Goal: Task Accomplishment & Management: Use online tool/utility

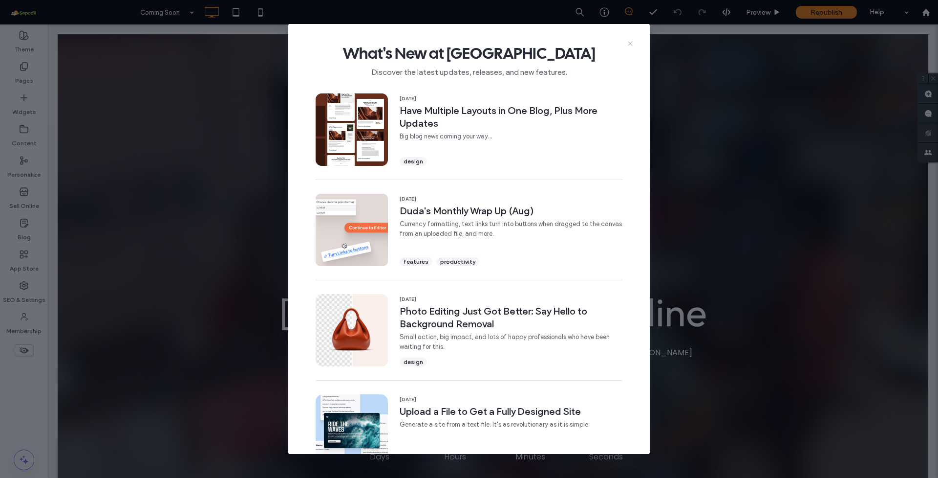
click at [629, 43] on icon at bounding box center [631, 44] width 8 height 8
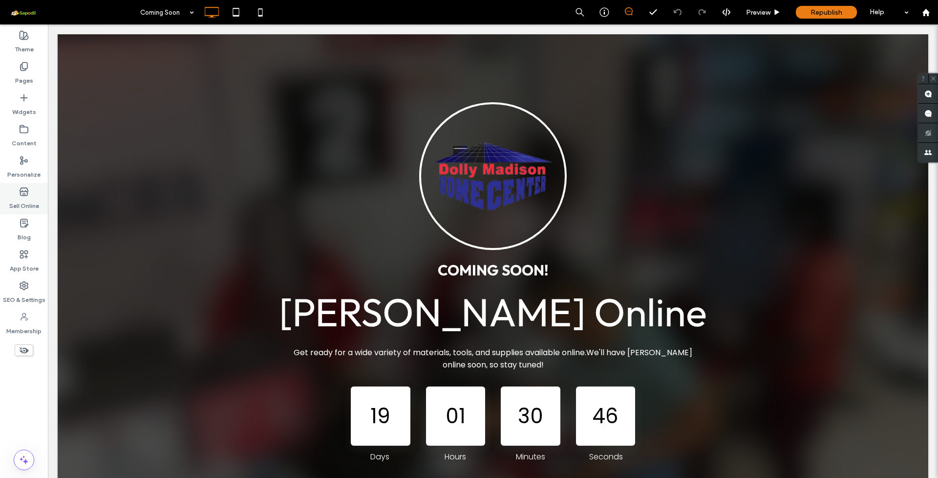
click at [23, 194] on use at bounding box center [24, 192] width 8 height 8
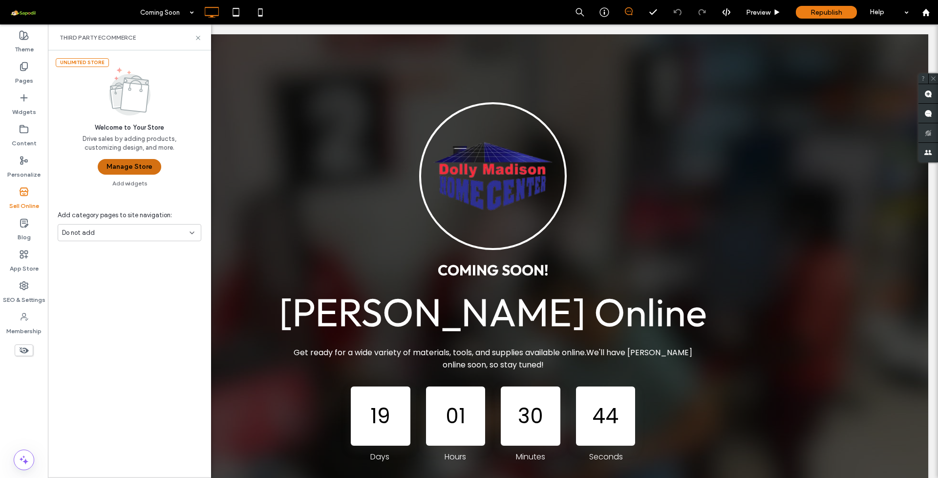
click at [127, 168] on button "Manage Store" at bounding box center [130, 167] width 64 height 16
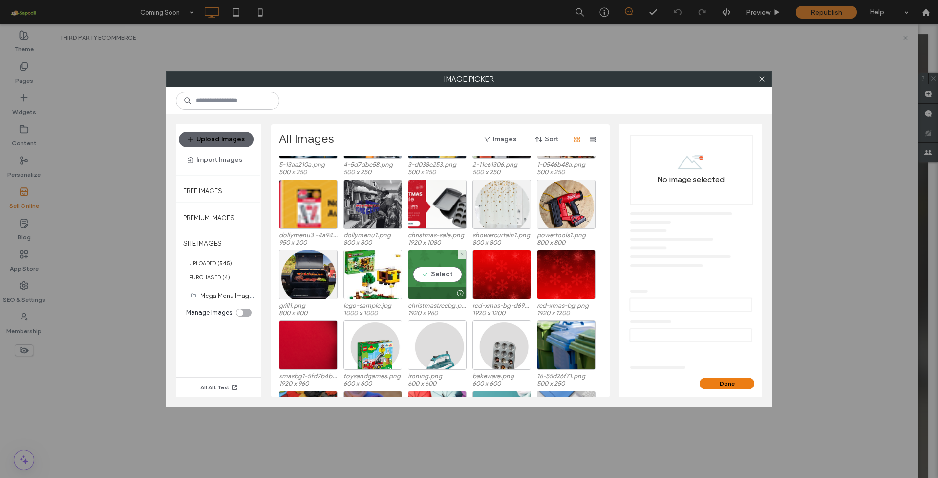
scroll to position [589, 0]
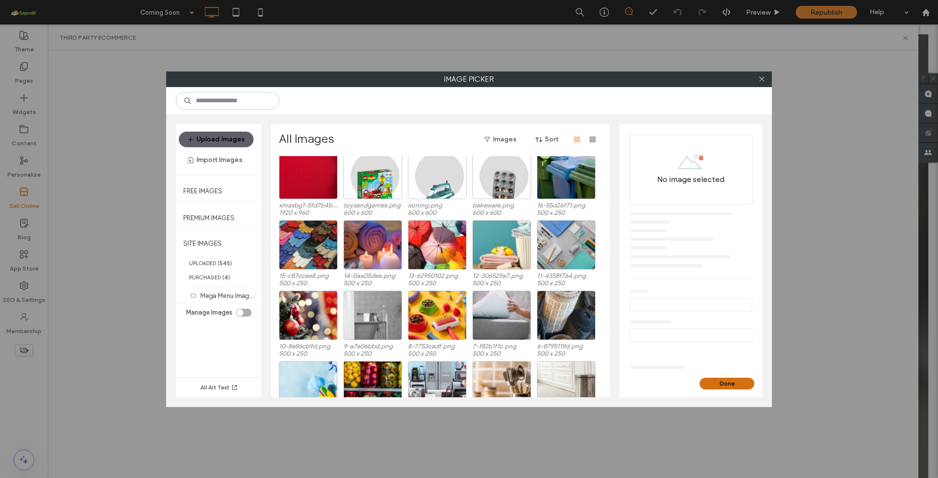
click at [720, 381] on button "Done" at bounding box center [727, 383] width 55 height 12
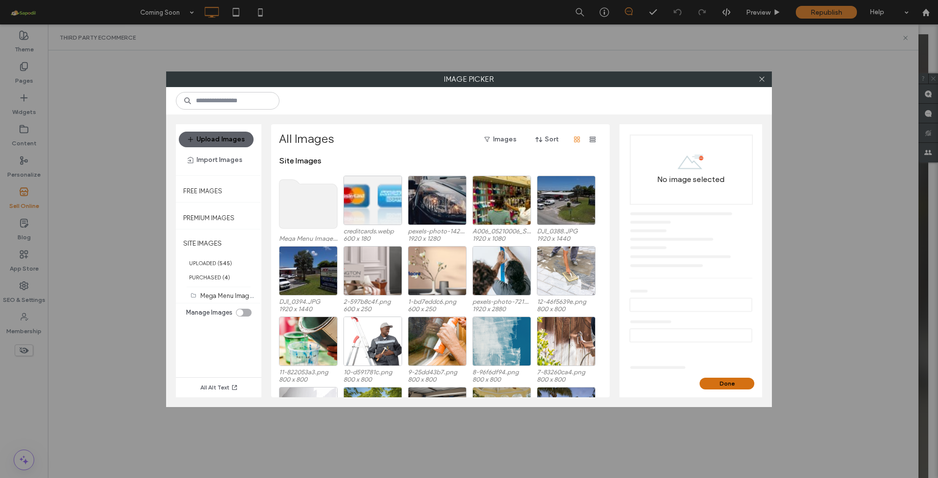
click at [717, 377] on button "Done" at bounding box center [727, 383] width 55 height 12
click at [221, 134] on button "Upload Images" at bounding box center [216, 139] width 75 height 16
click at [202, 159] on button "Import Images" at bounding box center [215, 160] width 72 height 16
click at [233, 189] on div "From a Site" at bounding box center [225, 185] width 90 height 19
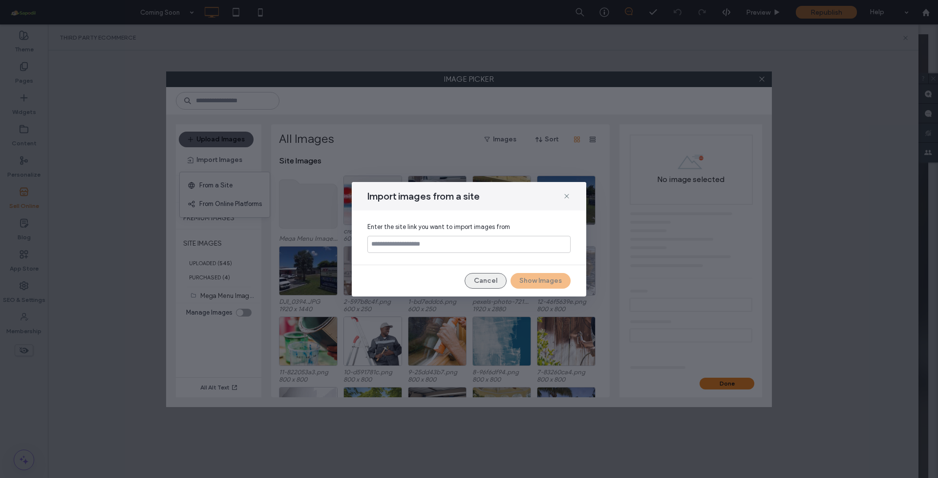
click at [487, 276] on button "Cancel" at bounding box center [486, 281] width 42 height 16
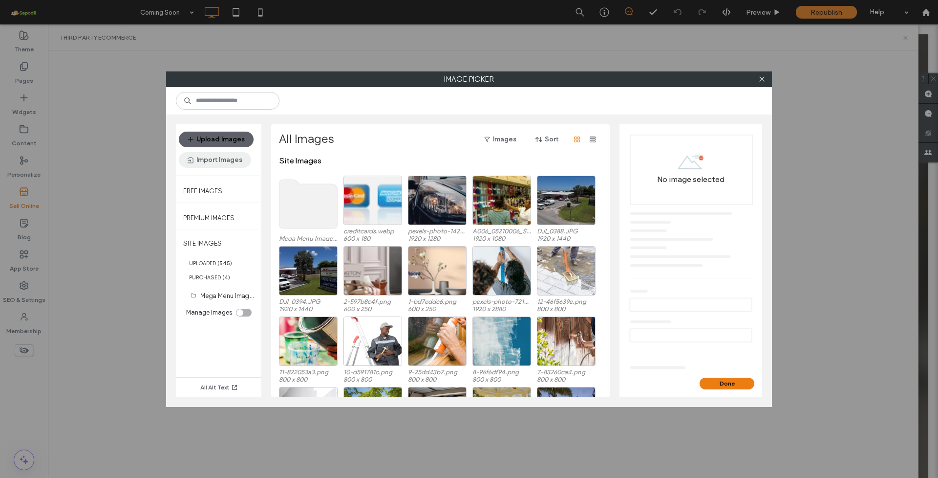
click at [221, 160] on button "Import Images" at bounding box center [215, 160] width 72 height 16
click at [233, 189] on div "From a Site" at bounding box center [225, 185] width 90 height 19
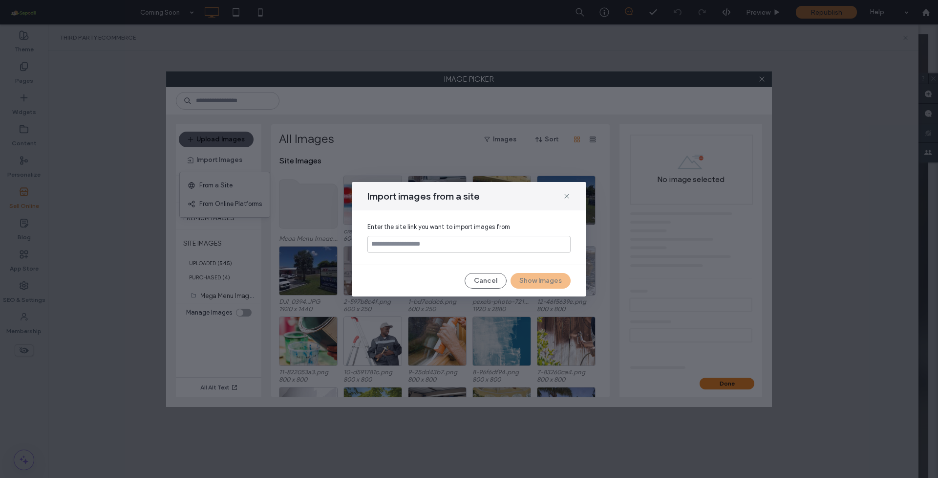
click at [406, 246] on input at bounding box center [469, 244] width 203 height 17
type input "**********"
click at [537, 278] on button "Show Images" at bounding box center [541, 281] width 60 height 16
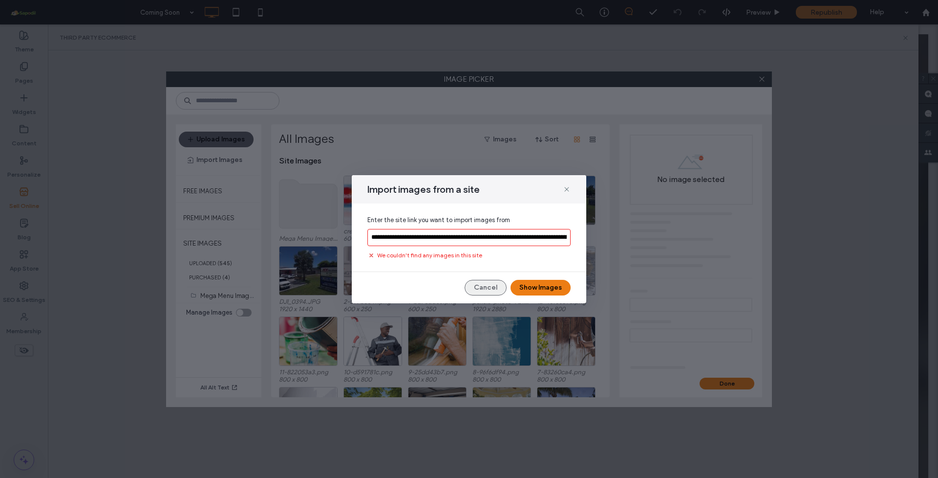
click at [478, 287] on button "Cancel" at bounding box center [486, 288] width 42 height 16
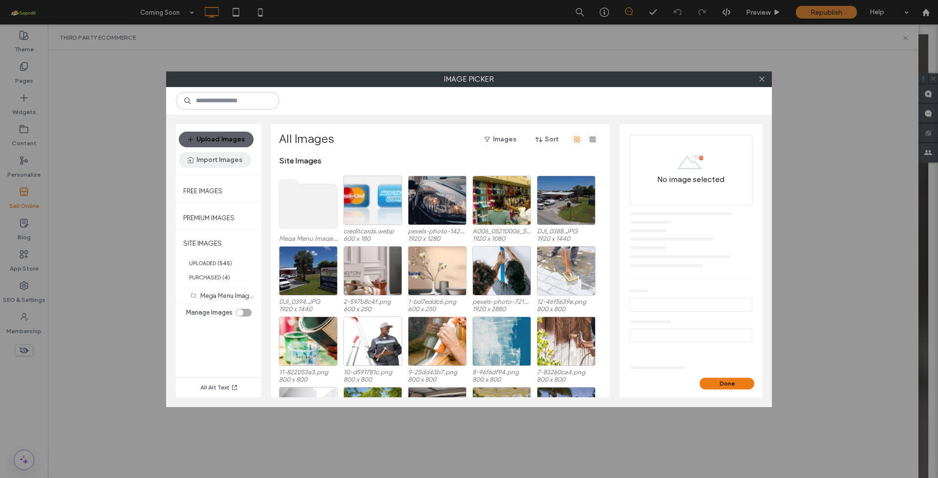
click at [213, 161] on button "Import Images" at bounding box center [215, 160] width 72 height 16
click at [225, 189] on span "From a Site" at bounding box center [215, 185] width 33 height 10
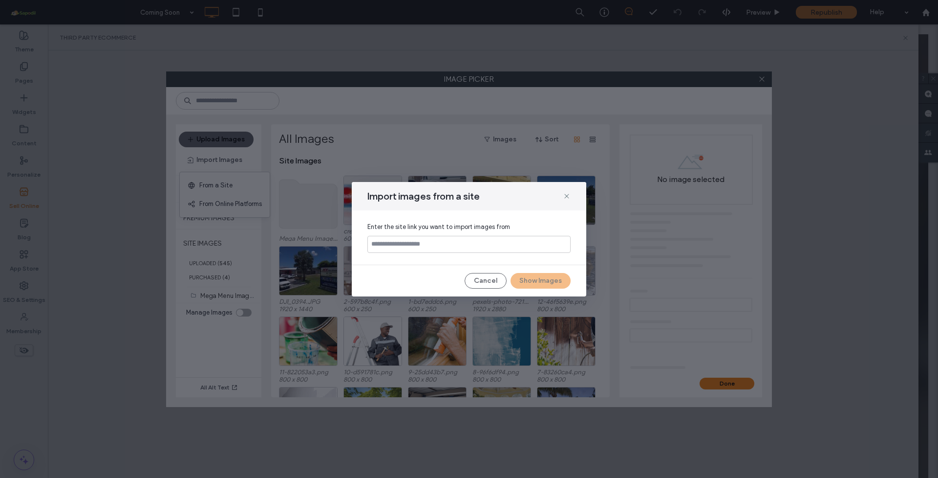
click at [409, 238] on input at bounding box center [469, 244] width 203 height 17
type input "**********"
click at [541, 279] on button "Show Images" at bounding box center [541, 281] width 60 height 16
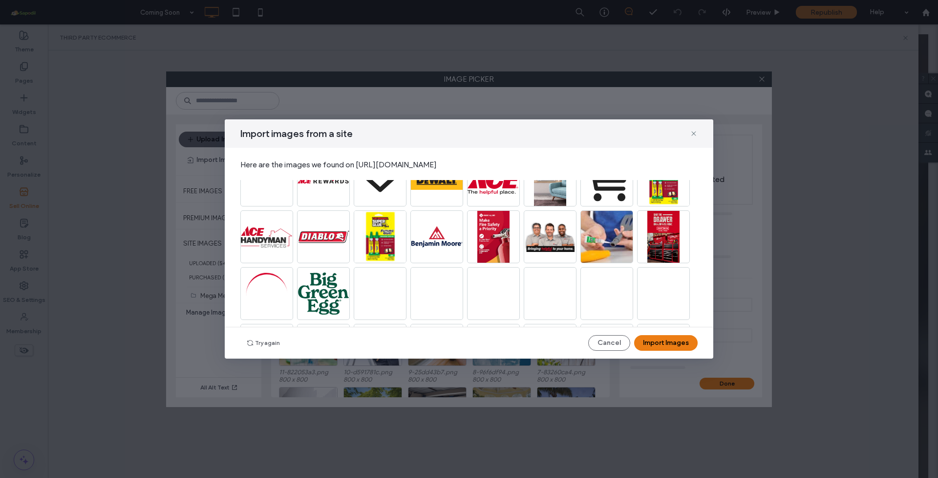
scroll to position [153, 0]
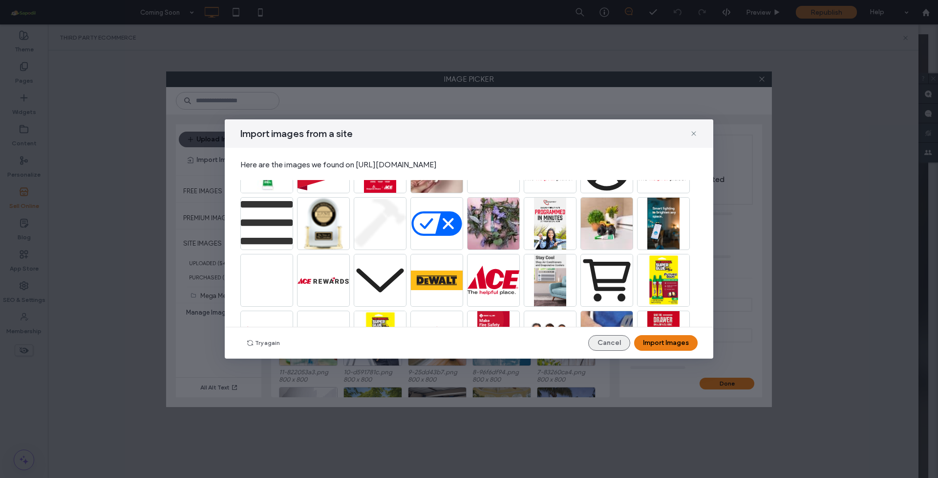
click at [610, 346] on button "Cancel" at bounding box center [609, 343] width 42 height 16
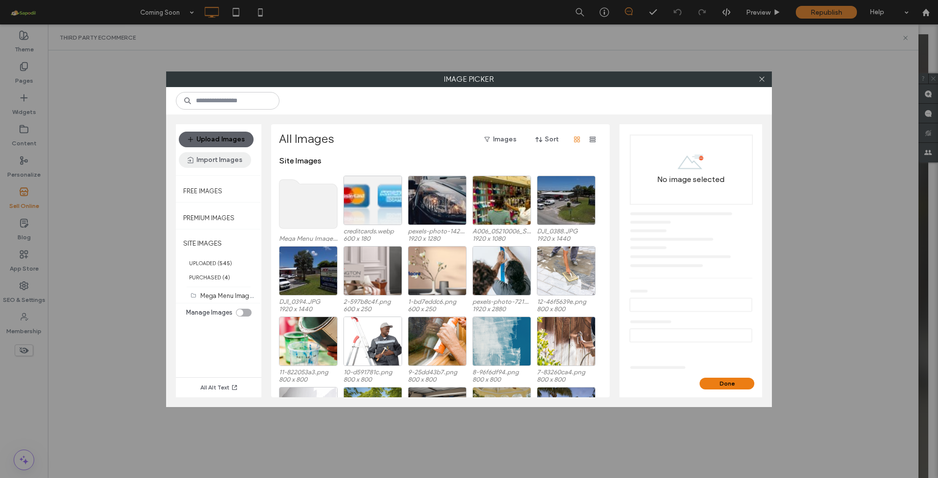
click at [202, 157] on button "Import Images" at bounding box center [215, 160] width 72 height 16
click at [211, 187] on span "From a Site" at bounding box center [215, 185] width 33 height 10
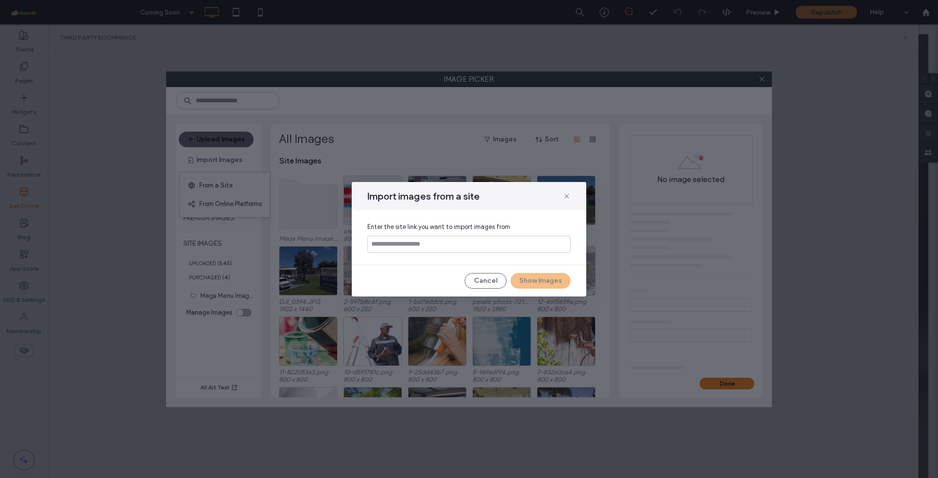
click at [417, 245] on input at bounding box center [469, 244] width 203 height 17
type input "**********"
drag, startPoint x: 568, startPoint y: 248, endPoint x: 332, endPoint y: 244, distance: 236.6
click at [332, 244] on div "**********" at bounding box center [469, 239] width 938 height 478
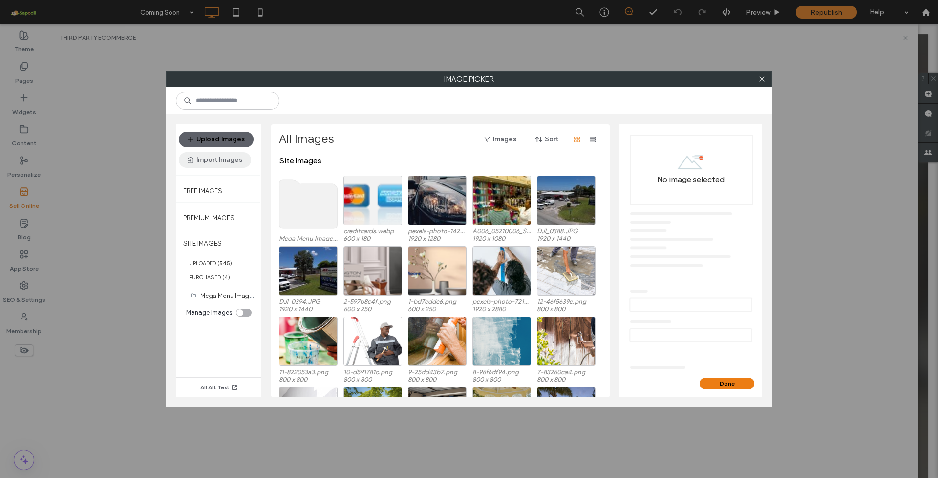
click at [225, 165] on button "Import Images" at bounding box center [215, 160] width 72 height 16
click at [217, 202] on span "From Online Platforms" at bounding box center [230, 204] width 63 height 10
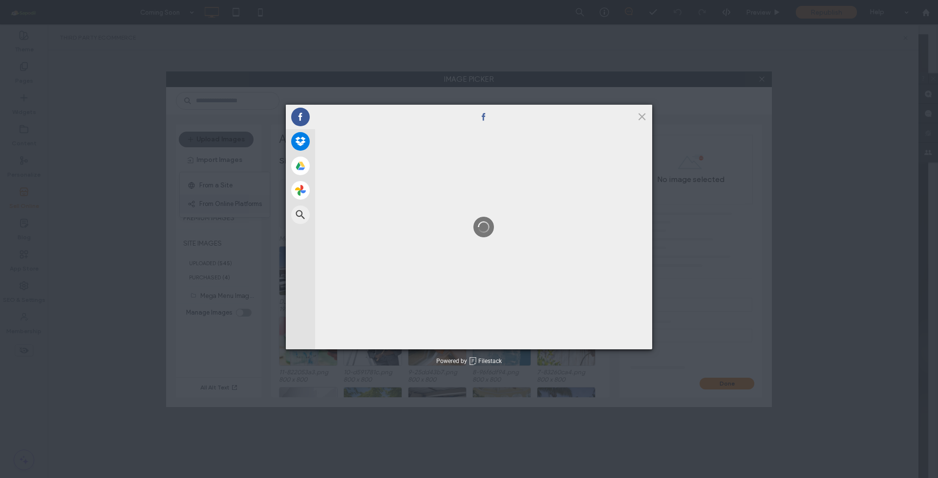
click at [232, 202] on div "Facebook Dropbox Google Drive Google Photos Web Search Selected Files: 0 View/E…" at bounding box center [469, 239] width 938 height 478
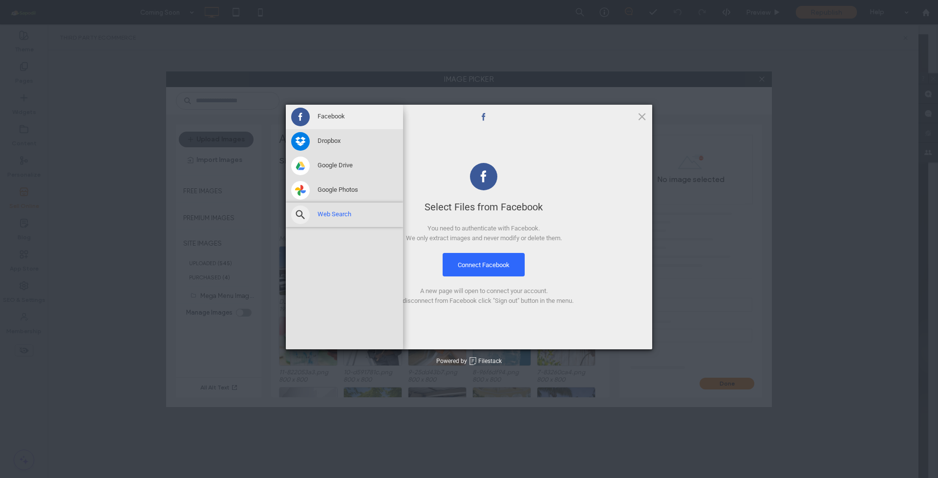
click at [305, 213] on span at bounding box center [300, 214] width 19 height 19
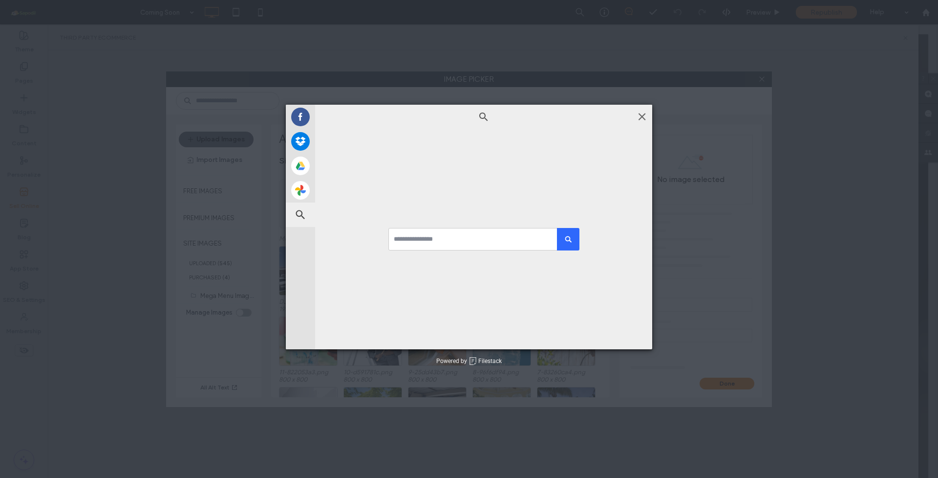
click at [643, 116] on span at bounding box center [642, 116] width 11 height 11
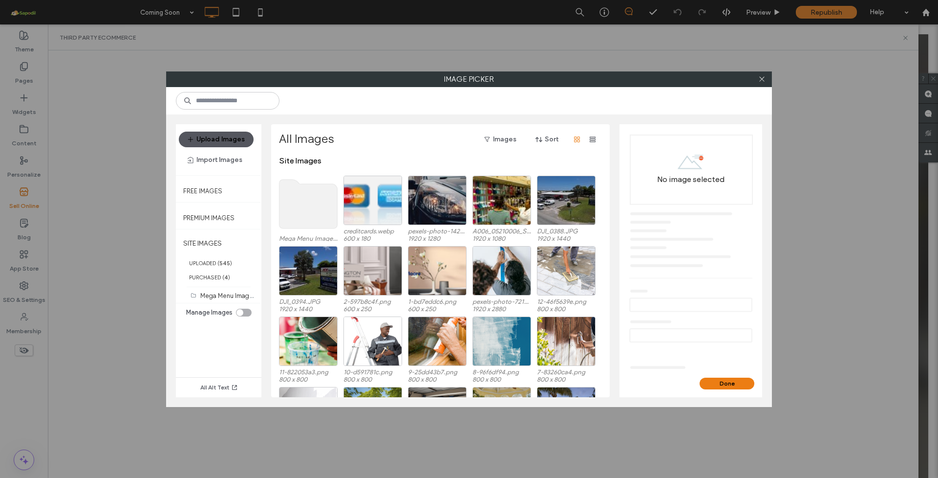
click at [216, 138] on button "Upload Images" at bounding box center [216, 139] width 75 height 16
click at [735, 389] on div "Done" at bounding box center [691, 387] width 143 height 20
click at [731, 383] on button "Done" at bounding box center [727, 383] width 55 height 12
click at [294, 206] on use at bounding box center [309, 203] width 58 height 49
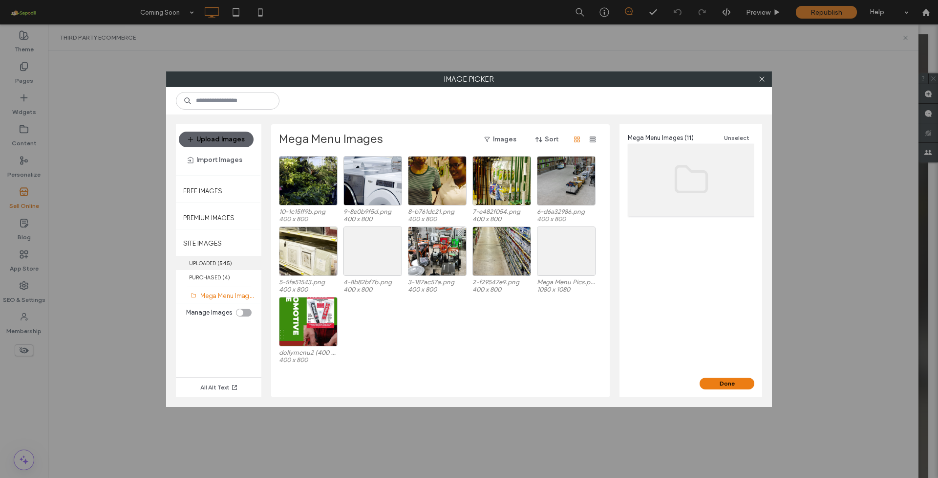
click at [237, 257] on label "UPLOADED ( 545 )" at bounding box center [219, 263] width 86 height 14
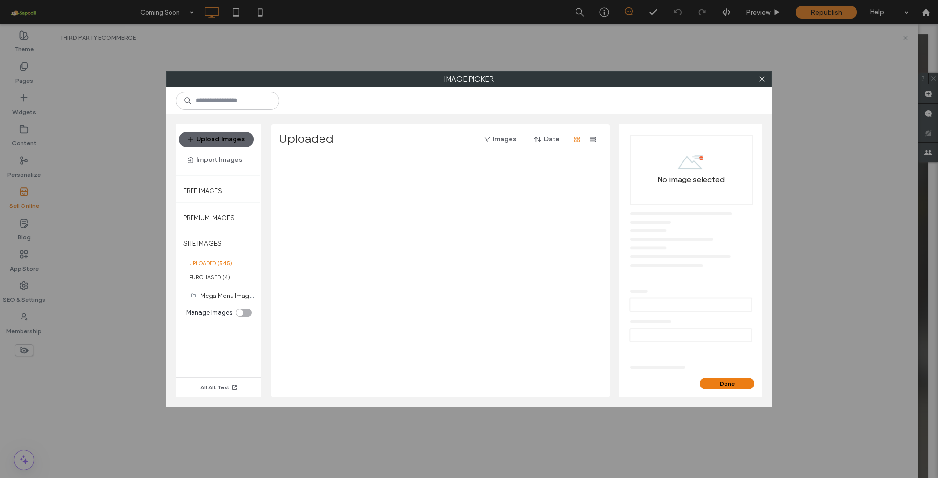
scroll to position [0, 0]
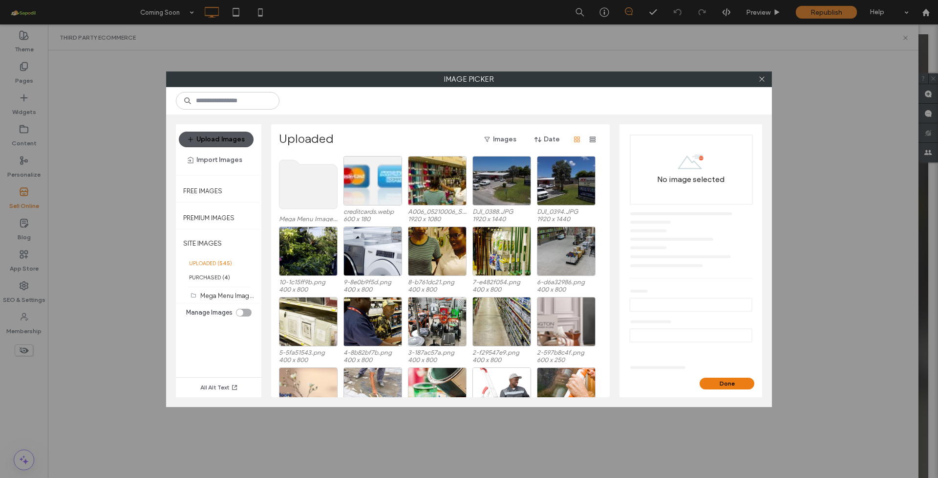
click at [209, 142] on button "Upload Images" at bounding box center [216, 139] width 75 height 16
click at [225, 140] on button "Upload Images" at bounding box center [216, 139] width 75 height 16
click at [209, 159] on button "Import Images" at bounding box center [215, 160] width 72 height 16
click at [237, 184] on div "From a Site" at bounding box center [225, 185] width 90 height 19
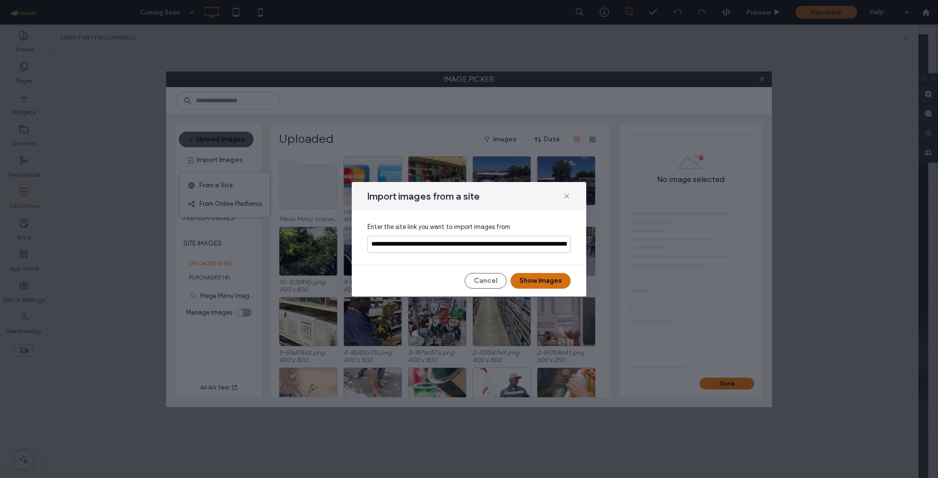
type input "**********"
click at [557, 284] on button "Show Images" at bounding box center [541, 281] width 60 height 16
click at [476, 279] on button "Cancel" at bounding box center [486, 281] width 42 height 16
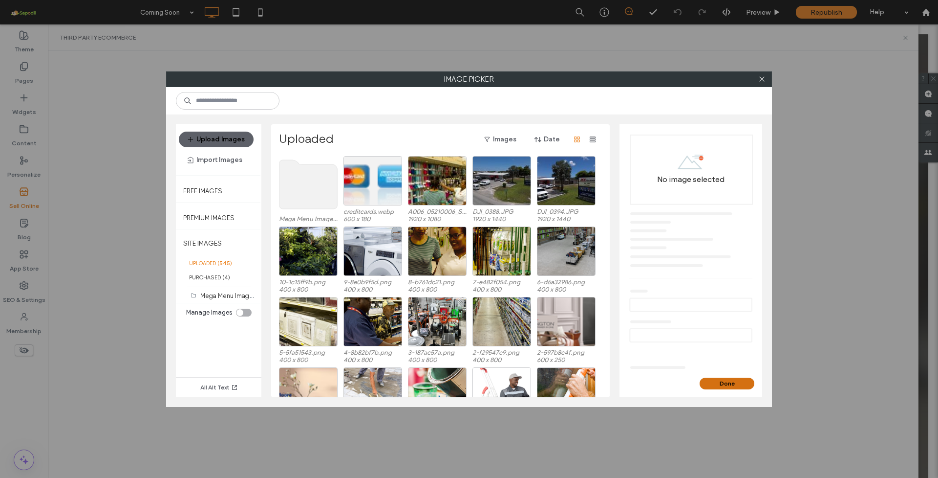
click at [710, 382] on button "Done" at bounding box center [727, 383] width 55 height 12
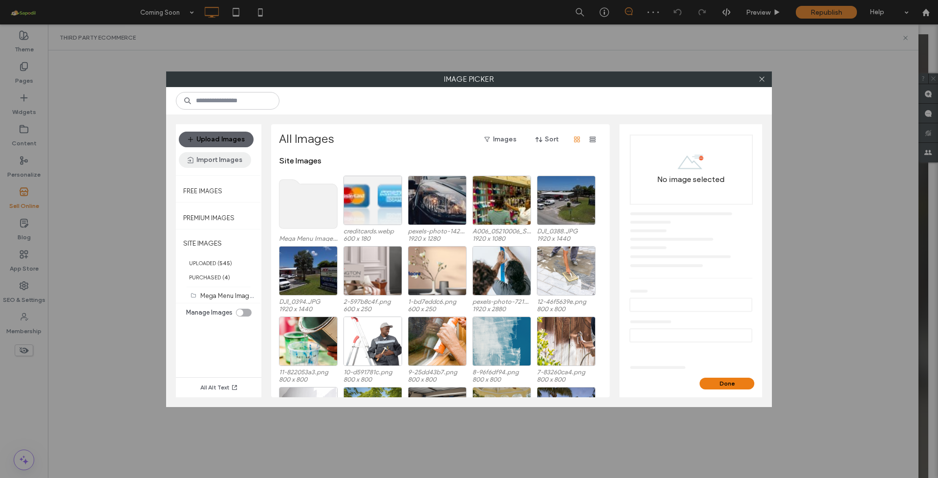
click at [222, 157] on button "Import Images" at bounding box center [215, 160] width 72 height 16
click at [252, 186] on div "From a Site" at bounding box center [225, 185] width 90 height 19
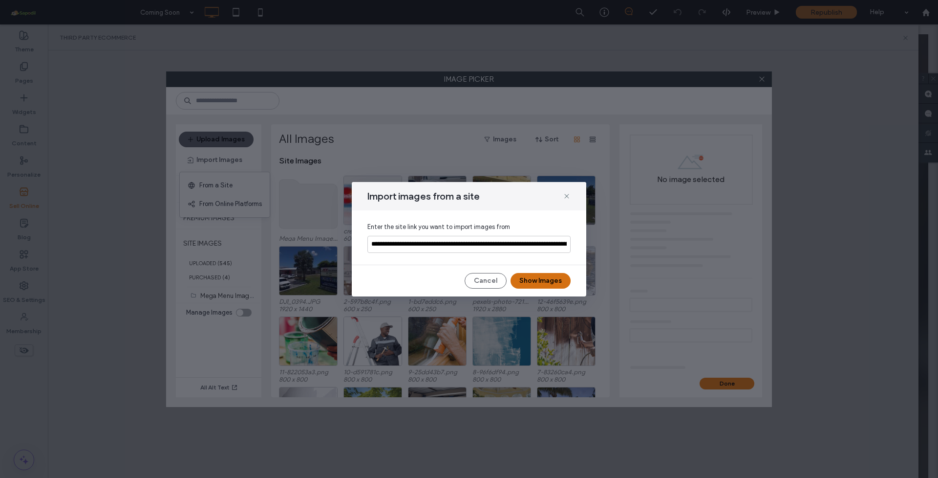
type input "**********"
click at [535, 282] on button "Show Images" at bounding box center [541, 281] width 60 height 16
click at [482, 279] on button "Cancel" at bounding box center [486, 281] width 42 height 16
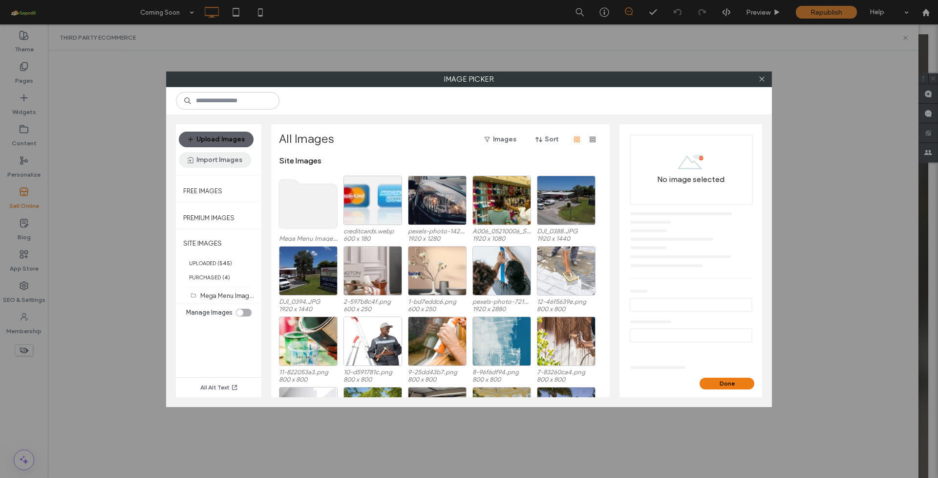
click at [229, 161] on button "Import Images" at bounding box center [215, 160] width 72 height 16
click at [224, 182] on span "From a Site" at bounding box center [215, 185] width 33 height 10
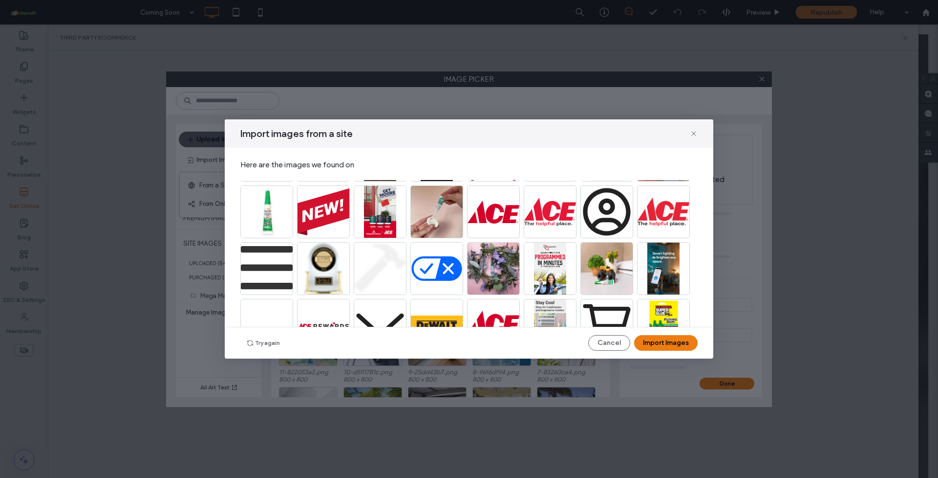
scroll to position [79, 0]
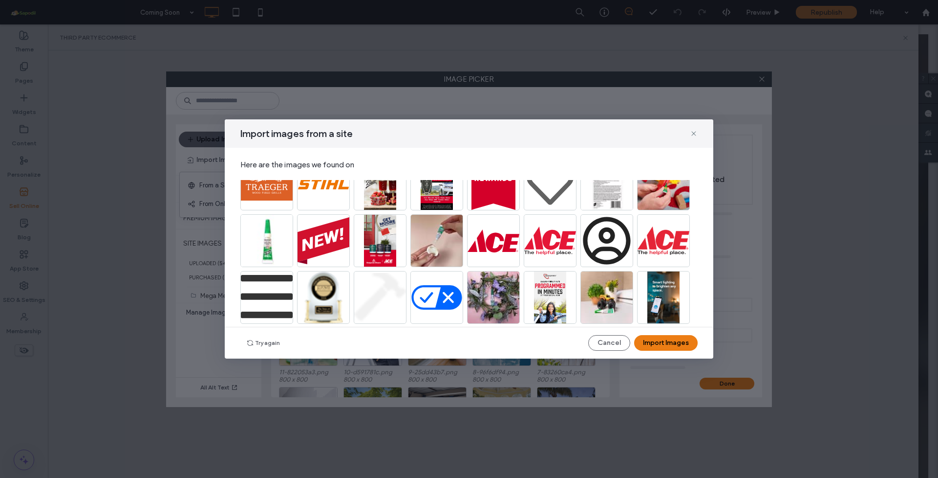
click at [281, 237] on img at bounding box center [266, 240] width 53 height 53
click at [265, 242] on img at bounding box center [266, 240] width 53 height 53
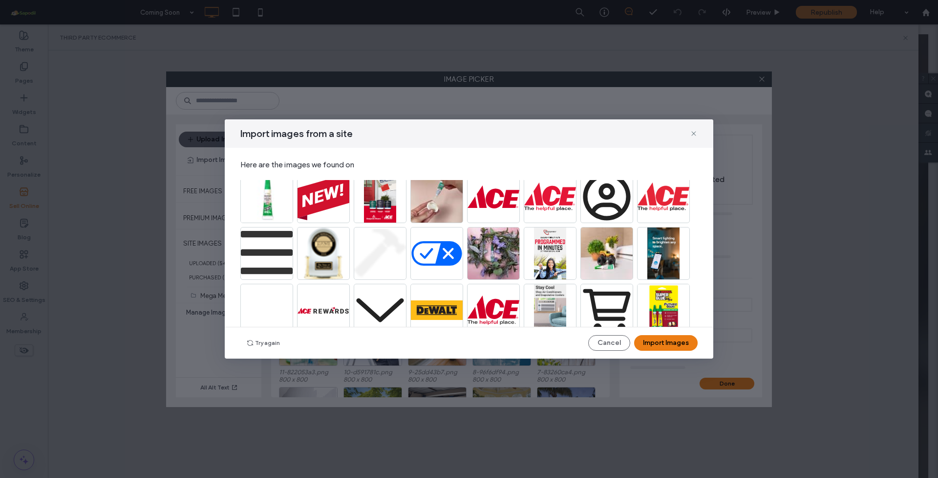
scroll to position [219, 0]
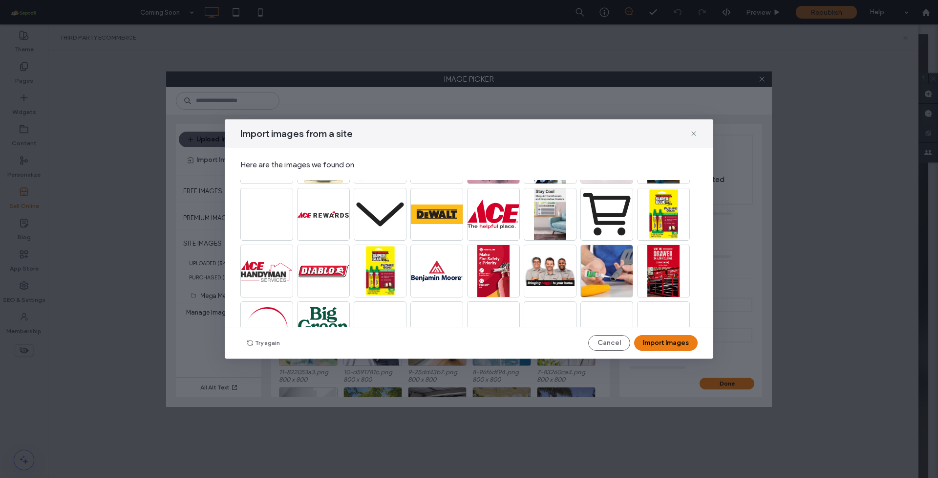
click at [658, 220] on img at bounding box center [663, 214] width 53 height 53
click at [658, 221] on img at bounding box center [663, 214] width 53 height 53
click at [380, 270] on img at bounding box center [380, 270] width 53 height 53
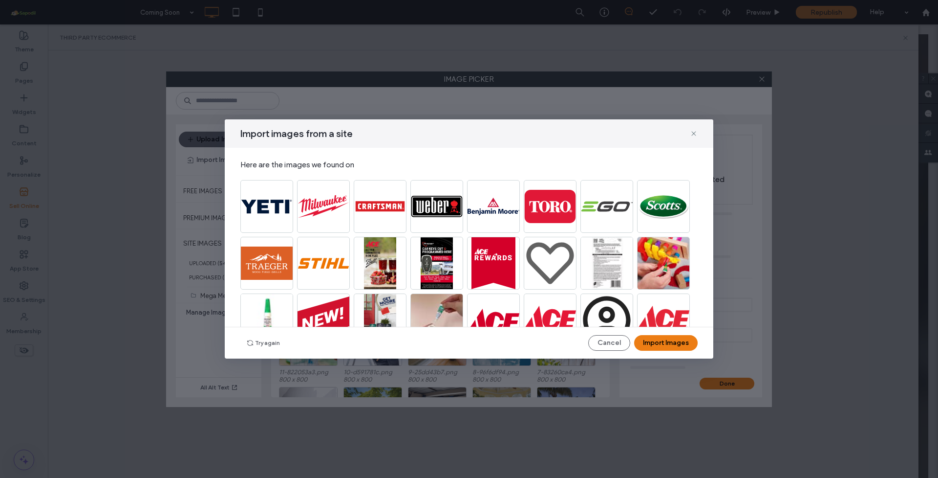
scroll to position [38, 0]
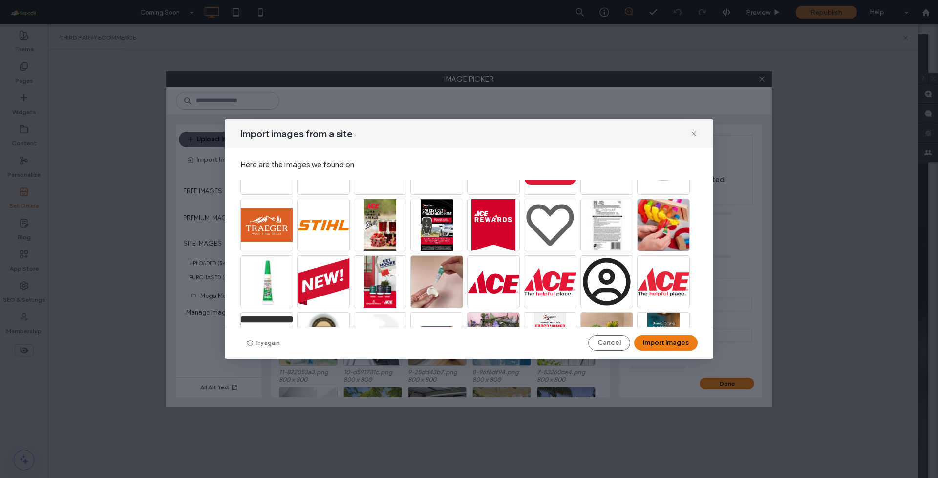
click at [593, 232] on img at bounding box center [607, 224] width 53 height 53
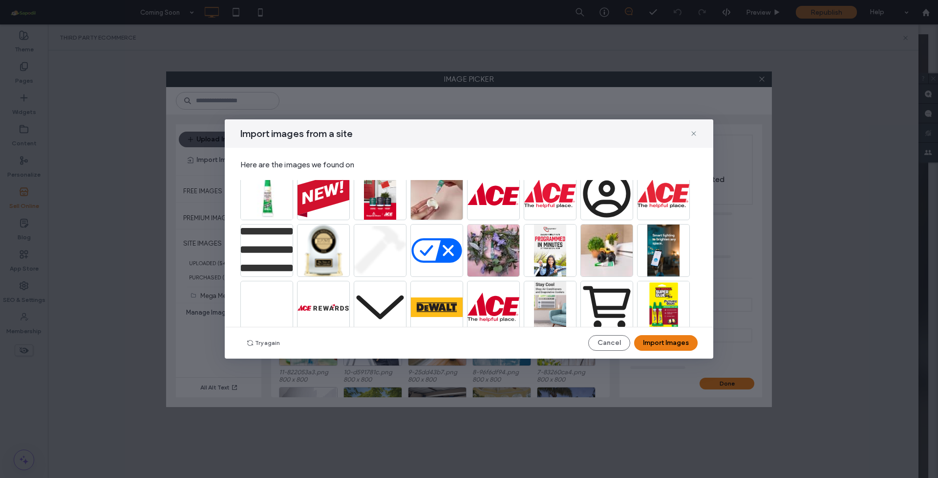
scroll to position [165, 0]
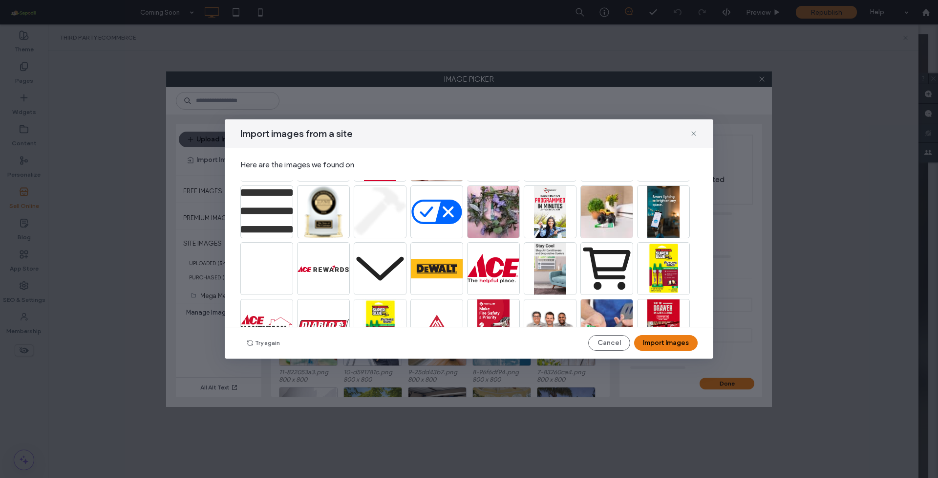
click at [653, 280] on img at bounding box center [663, 268] width 53 height 53
click at [609, 347] on button "Cancel" at bounding box center [609, 343] width 42 height 16
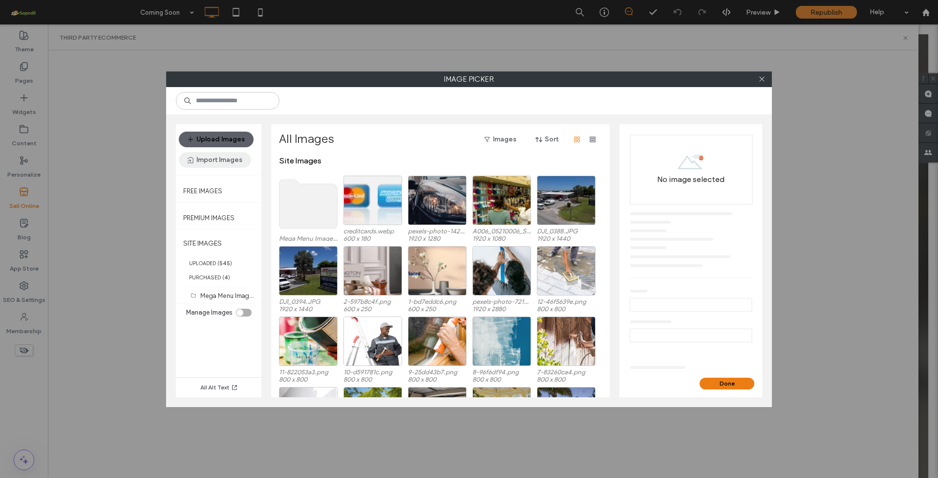
click at [228, 163] on button "Import Images" at bounding box center [215, 160] width 72 height 16
click at [227, 133] on button "Upload Images" at bounding box center [216, 139] width 75 height 16
click at [215, 190] on span "From a Site" at bounding box center [215, 185] width 33 height 10
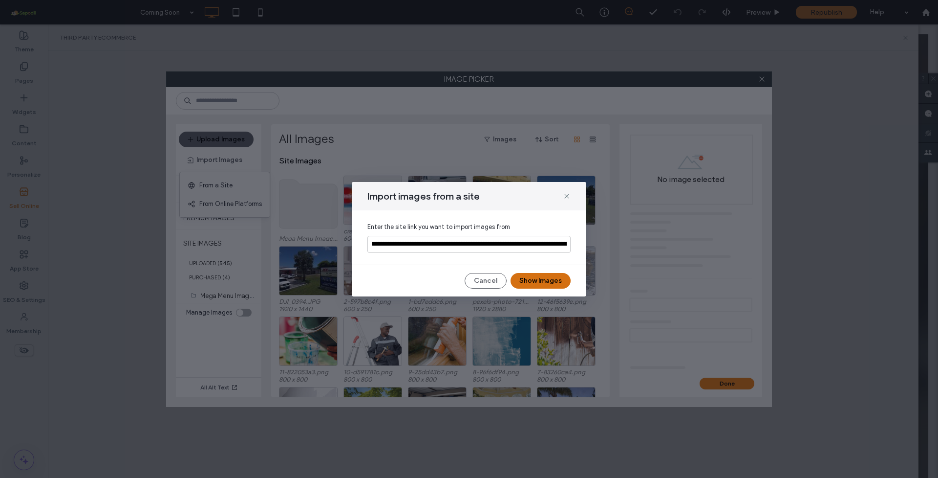
type input "**********"
click at [541, 277] on button "Show Images" at bounding box center [541, 281] width 60 height 16
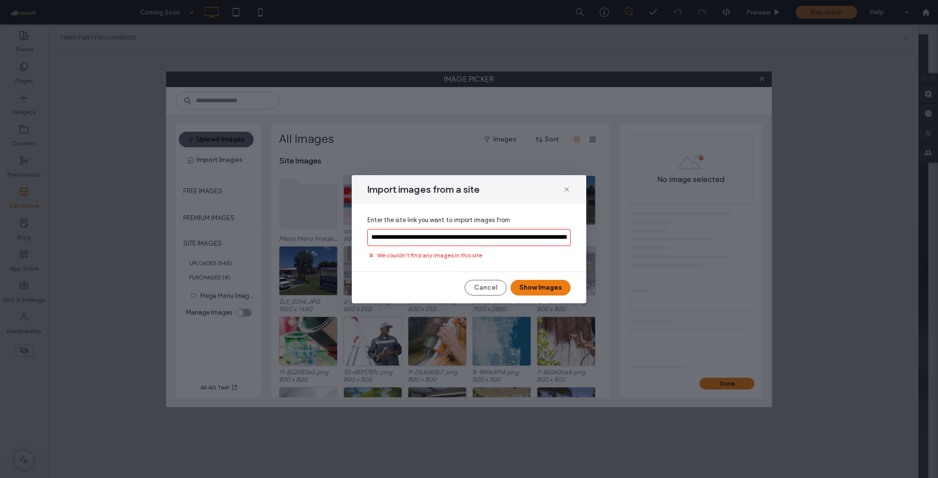
click at [504, 238] on input "**********" at bounding box center [469, 237] width 203 height 17
click at [474, 284] on button "Cancel" at bounding box center [486, 288] width 42 height 16
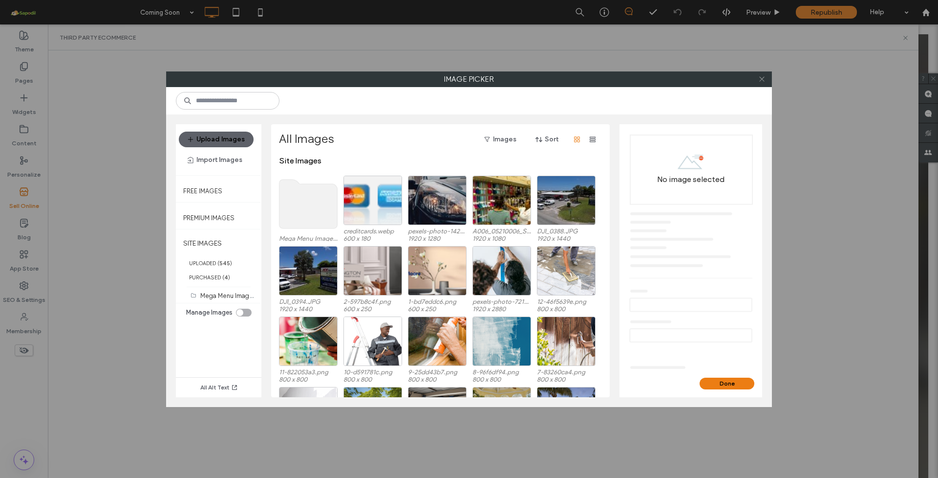
click at [765, 78] on icon at bounding box center [762, 78] width 7 height 7
click at [764, 79] on icon at bounding box center [762, 78] width 7 height 7
click at [237, 163] on button "Import Images" at bounding box center [215, 160] width 72 height 16
click at [236, 180] on div "From a Site" at bounding box center [225, 185] width 90 height 19
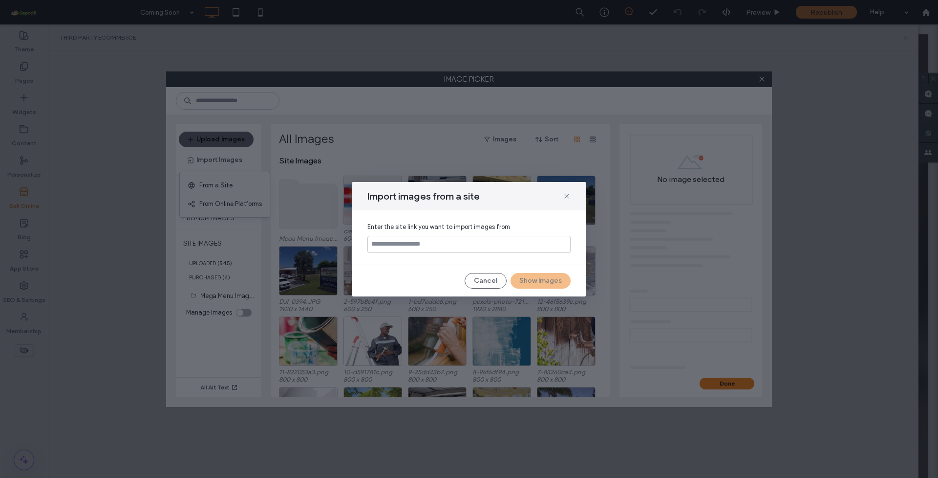
click at [445, 244] on input at bounding box center [469, 244] width 203 height 17
type input "**********"
click at [547, 282] on button "Show Images" at bounding box center [541, 281] width 60 height 16
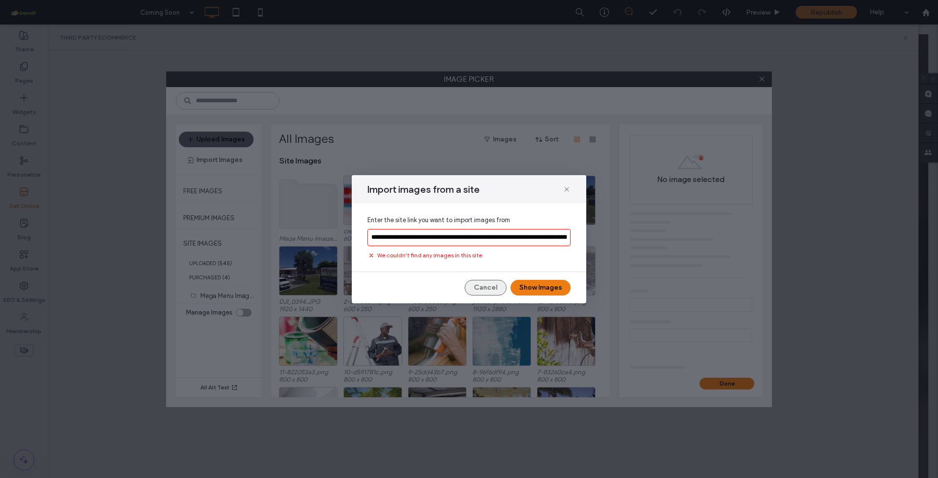
click at [484, 290] on button "Cancel" at bounding box center [486, 288] width 42 height 16
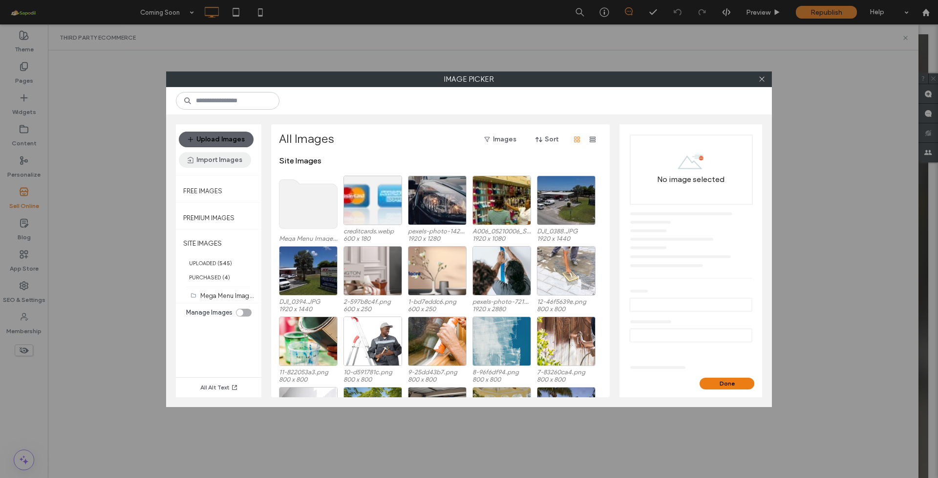
click at [217, 161] on button "Import Images" at bounding box center [215, 160] width 72 height 16
click at [215, 178] on div "From a Site" at bounding box center [225, 185] width 90 height 19
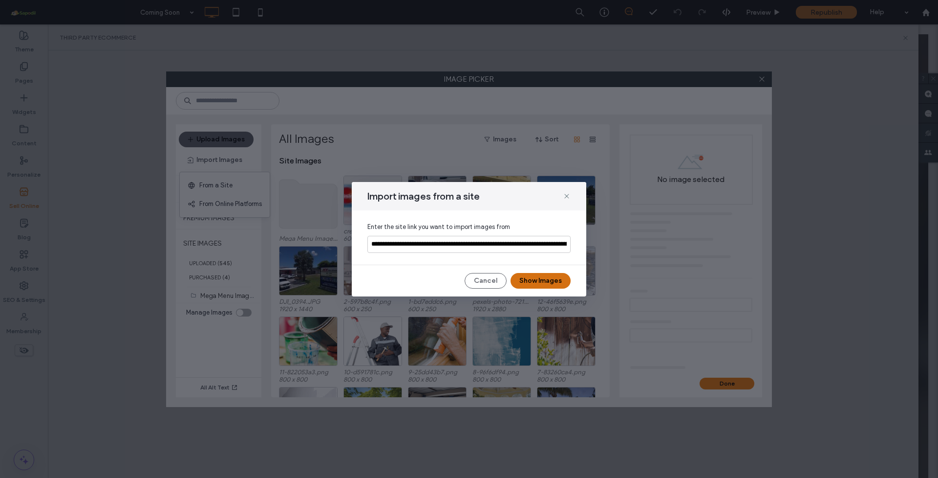
type input "**********"
click at [546, 281] on button "Show Images" at bounding box center [541, 281] width 60 height 16
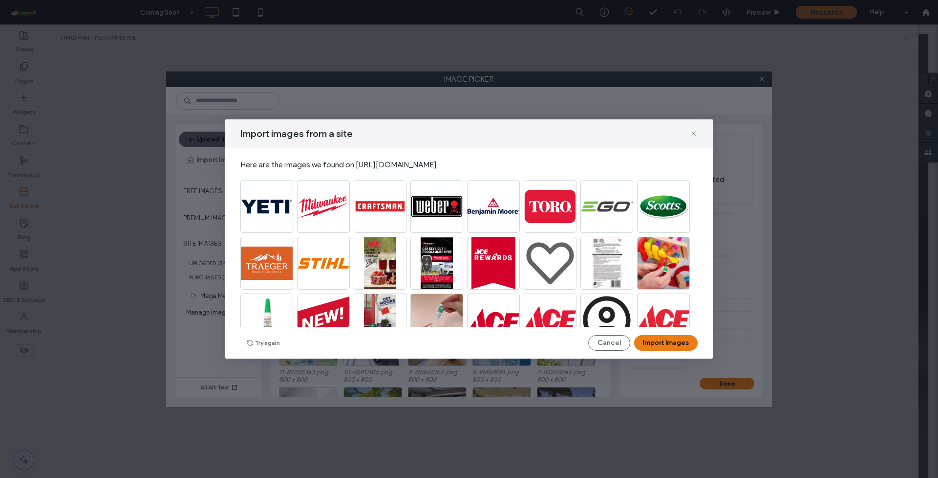
scroll to position [96, 0]
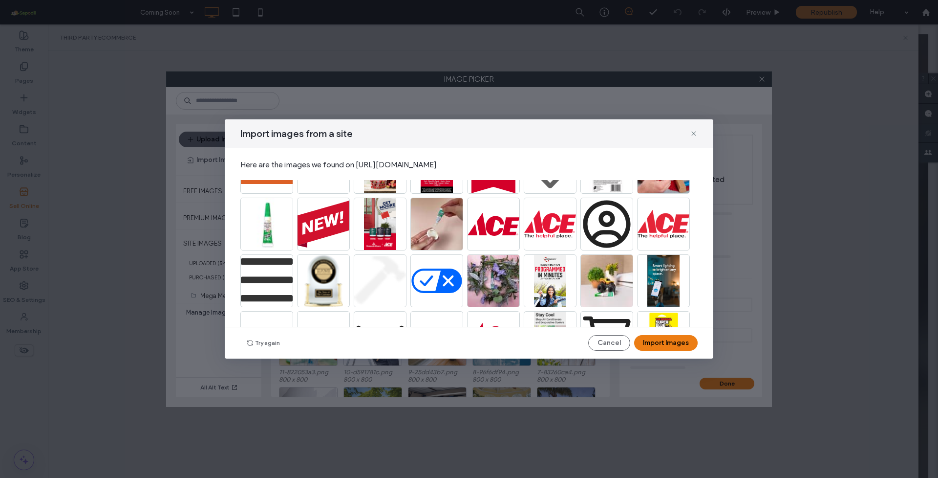
click at [268, 228] on img at bounding box center [266, 223] width 53 height 53
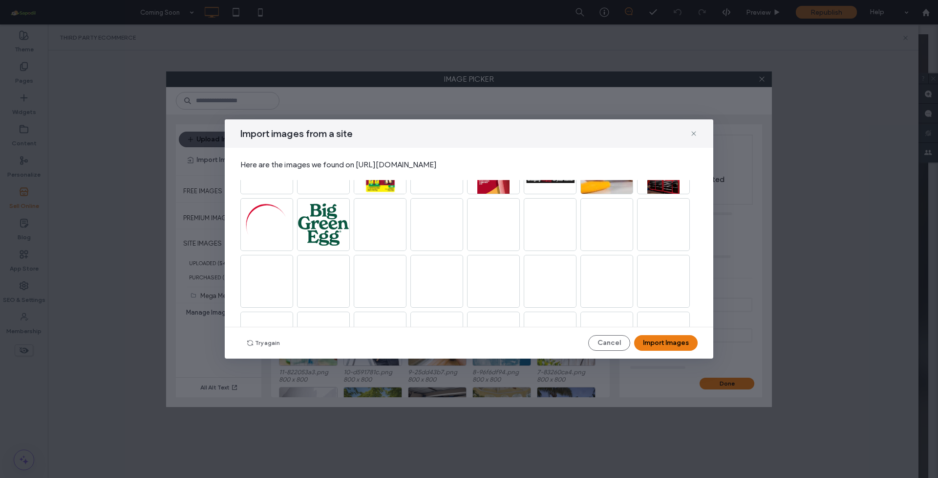
scroll to position [283, 0]
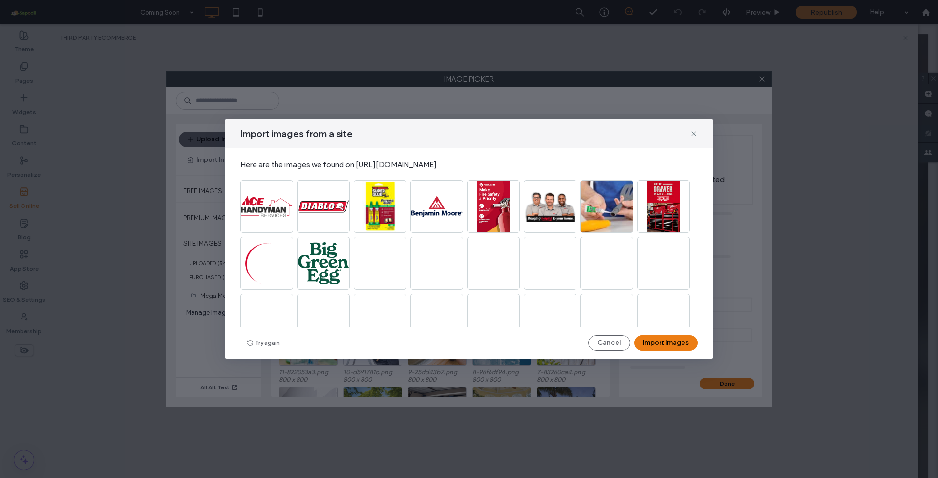
click at [656, 212] on img at bounding box center [663, 206] width 53 height 53
click at [613, 213] on img at bounding box center [607, 206] width 53 height 53
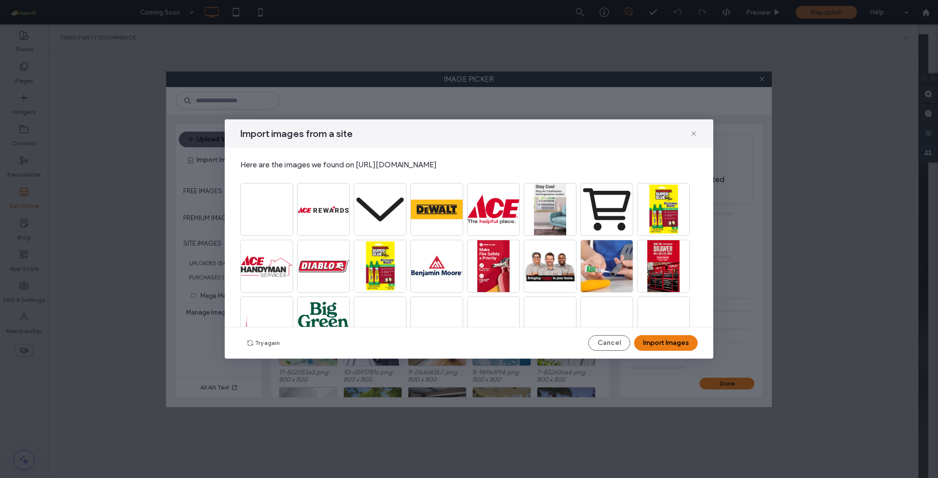
scroll to position [264, 0]
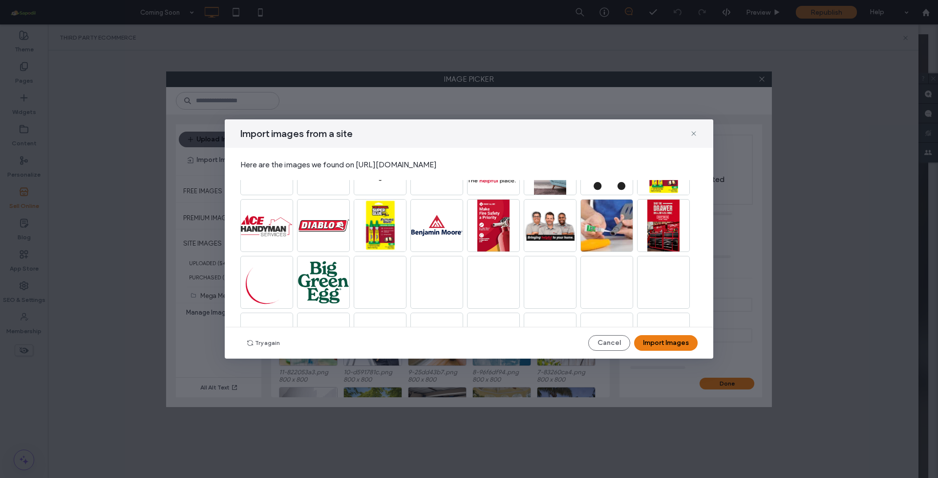
click at [384, 242] on img at bounding box center [380, 225] width 53 height 53
click at [384, 241] on img at bounding box center [380, 225] width 53 height 53
click at [695, 130] on icon at bounding box center [694, 134] width 8 height 8
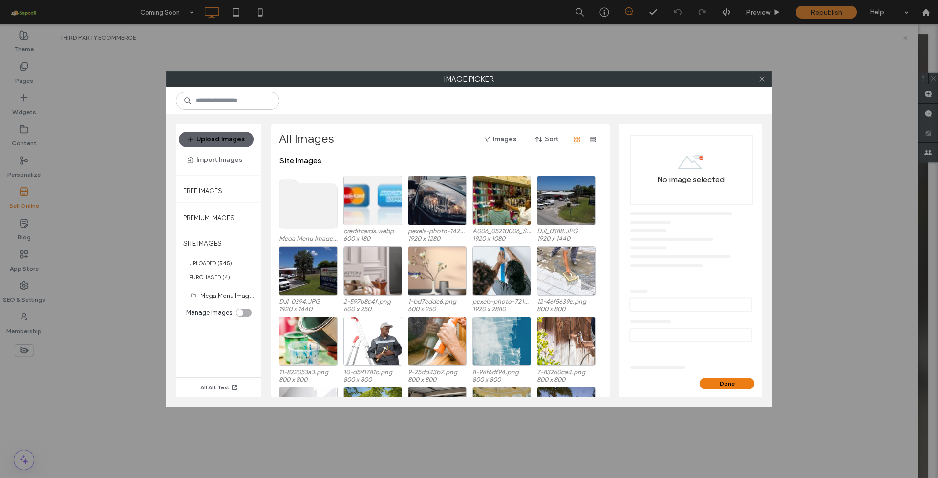
click at [761, 79] on use at bounding box center [762, 79] width 5 height 5
click at [211, 159] on button "Import Images" at bounding box center [215, 160] width 72 height 16
click at [238, 203] on span "From Online Platforms" at bounding box center [230, 204] width 63 height 10
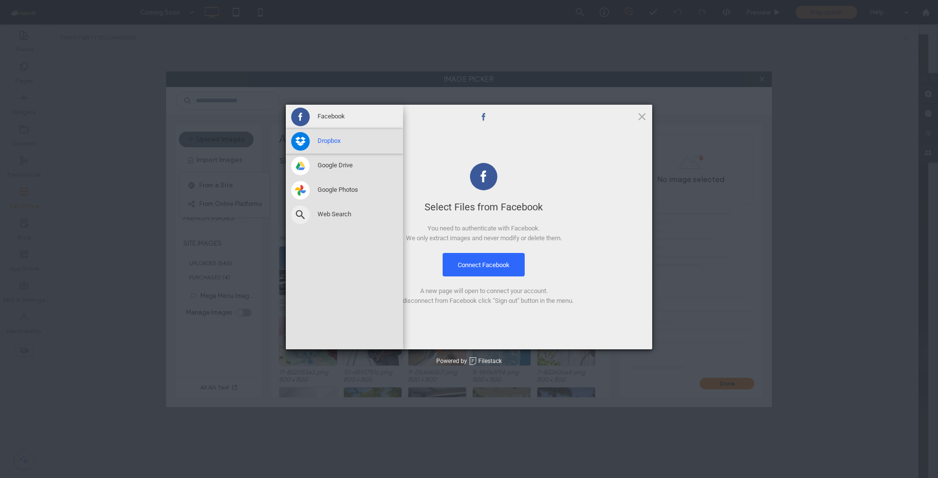
click at [303, 144] on span at bounding box center [300, 141] width 19 height 19
click at [318, 168] on span "Google Drive" at bounding box center [335, 165] width 35 height 9
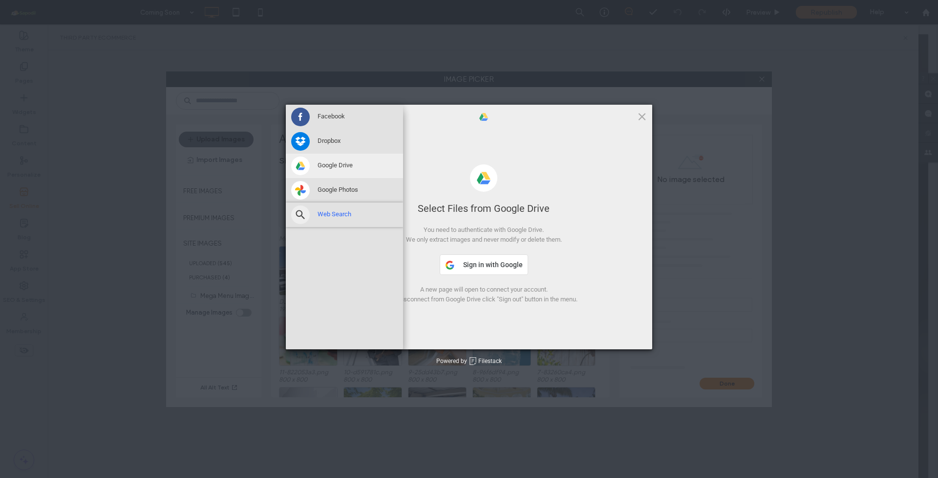
click at [328, 213] on span "Web Search" at bounding box center [335, 214] width 34 height 9
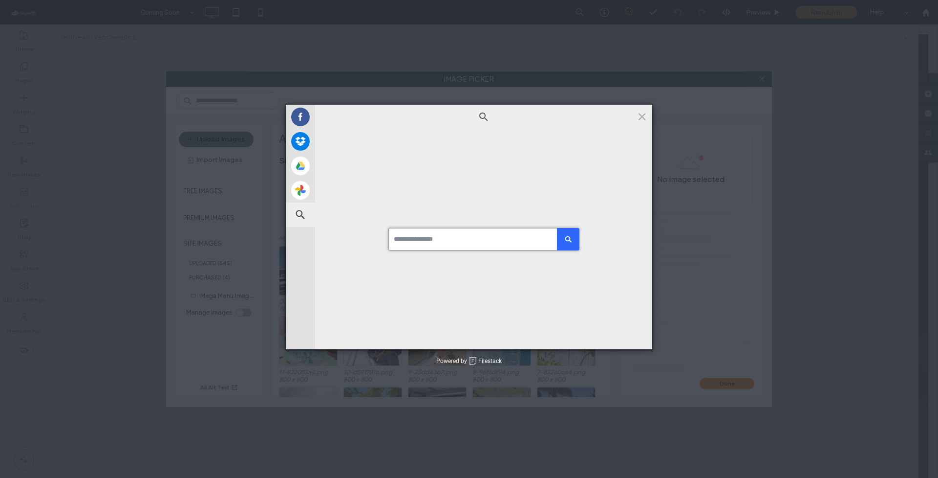
click at [480, 236] on input at bounding box center [484, 239] width 191 height 22
paste input "**********"
type input "**********"
click at [565, 239] on div "submit" at bounding box center [568, 239] width 9 height 9
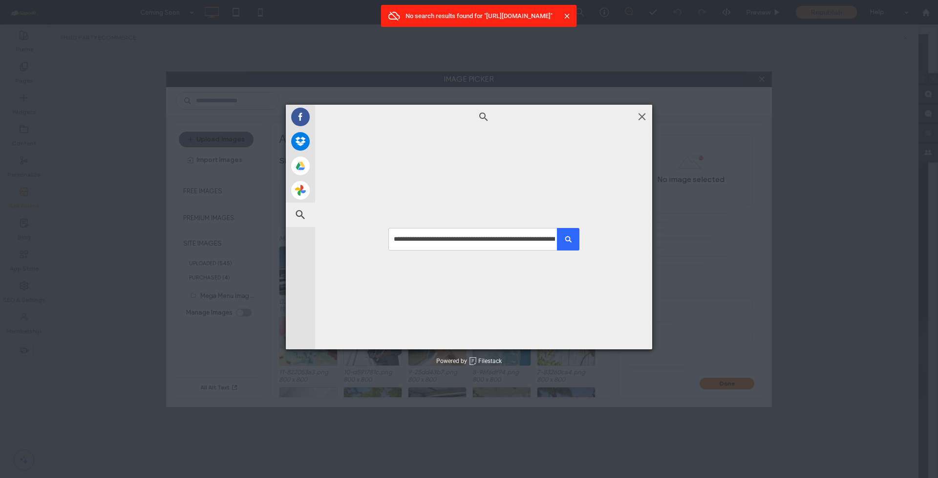
click at [642, 118] on span at bounding box center [642, 116] width 11 height 11
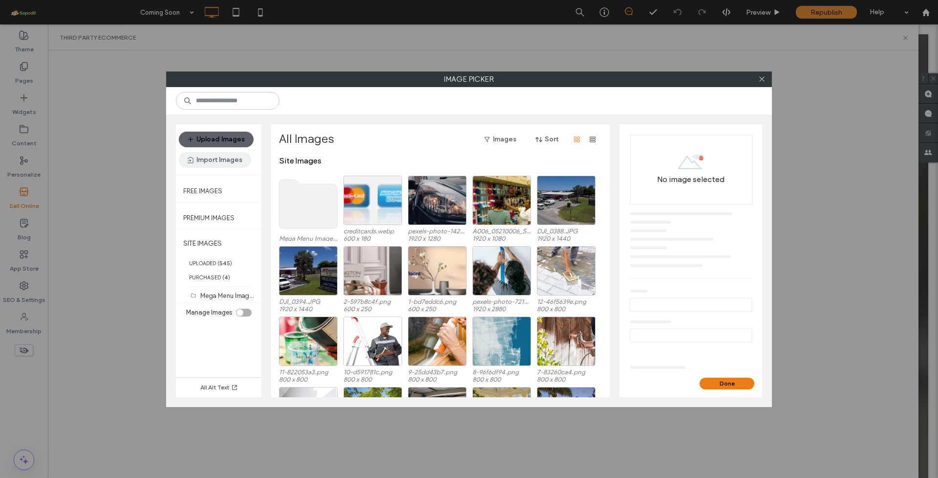
click at [232, 161] on button "Import Images" at bounding box center [215, 160] width 72 height 16
click at [240, 186] on div "From a Site" at bounding box center [225, 185] width 90 height 19
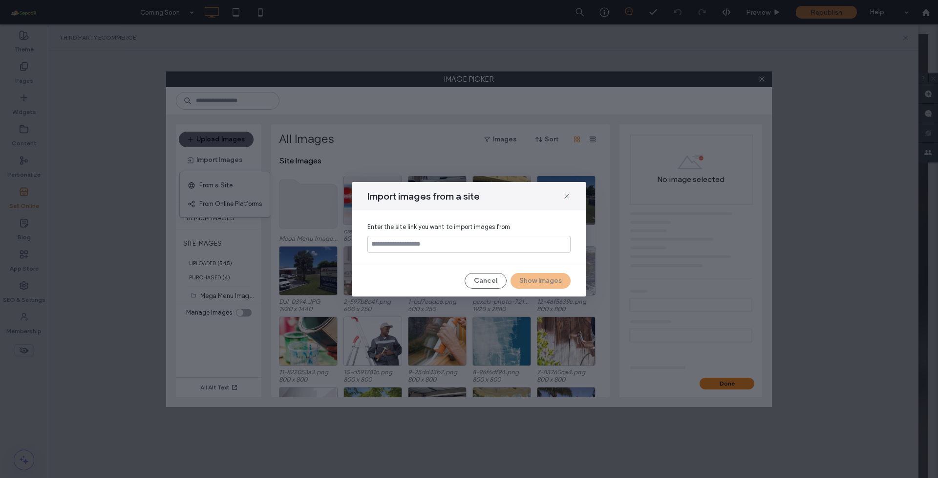
click at [466, 247] on input at bounding box center [469, 244] width 203 height 17
type input "**********"
click at [548, 278] on button "Show Images" at bounding box center [541, 281] width 60 height 16
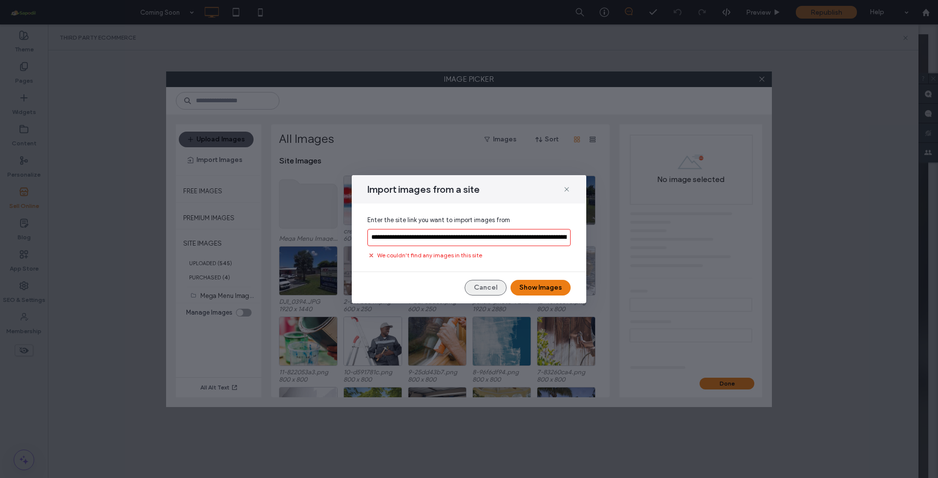
click at [480, 282] on button "Cancel" at bounding box center [486, 288] width 42 height 16
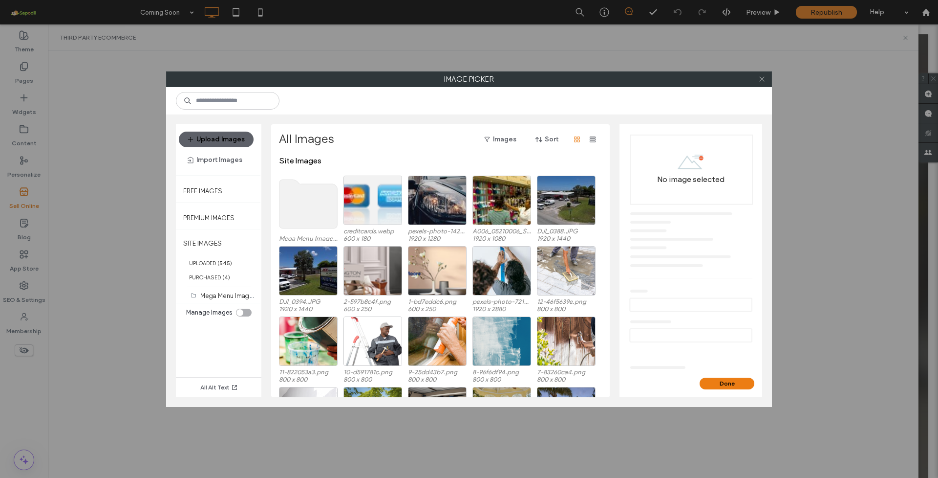
click at [760, 81] on icon at bounding box center [762, 78] width 7 height 7
click at [241, 309] on div "toggle" at bounding box center [240, 312] width 7 height 7
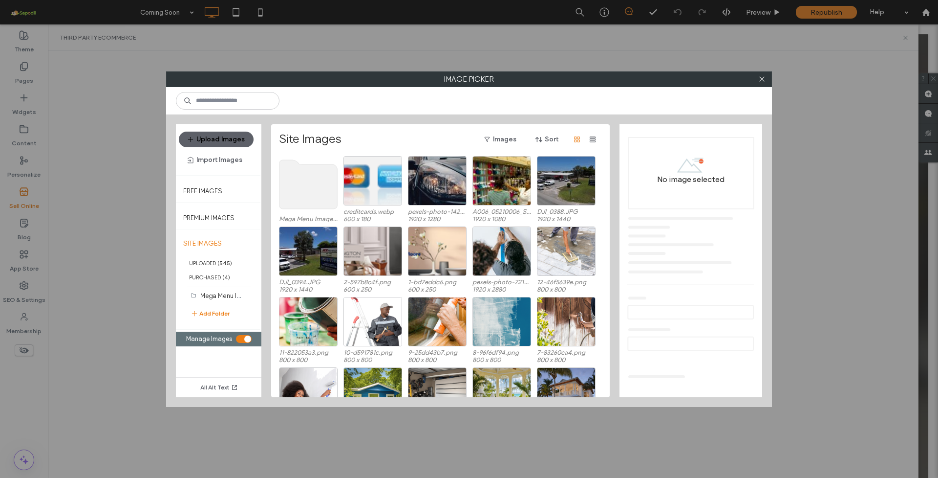
click at [245, 335] on section "Manage Images" at bounding box center [218, 338] width 75 height 15
click at [244, 335] on div "toggle" at bounding box center [247, 338] width 7 height 7
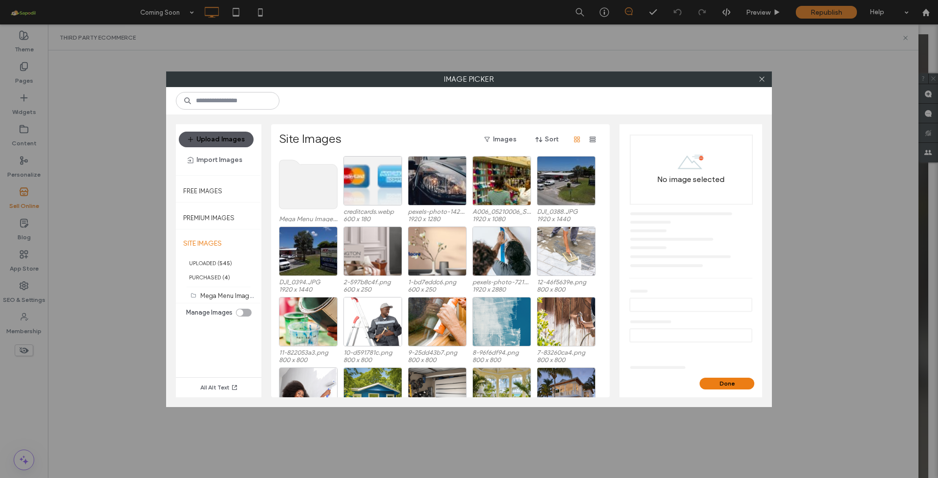
click at [211, 133] on button "Upload Images" at bounding box center [216, 139] width 75 height 16
click at [239, 164] on button "Import Images" at bounding box center [215, 160] width 72 height 16
click at [217, 185] on span "From a Site" at bounding box center [215, 185] width 33 height 10
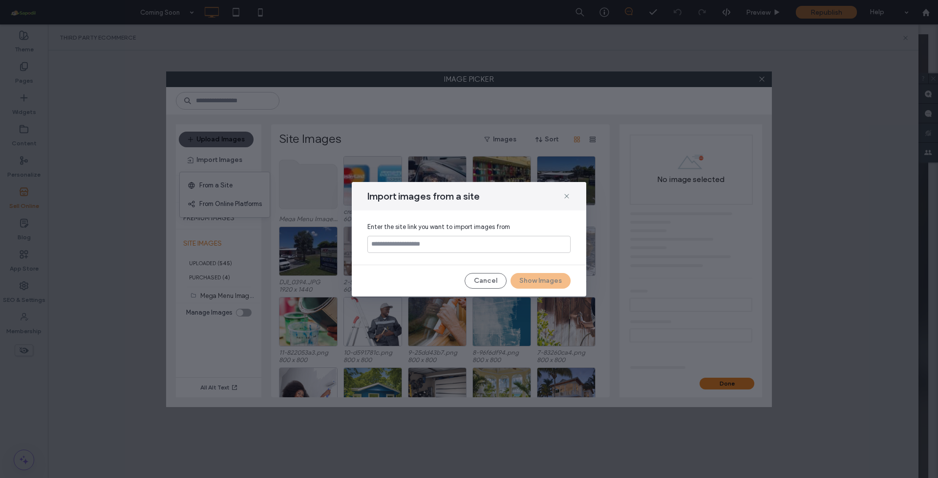
click at [517, 274] on div "Cancel Show Images" at bounding box center [516, 281] width 110 height 16
click at [486, 281] on button "Cancel" at bounding box center [486, 281] width 42 height 16
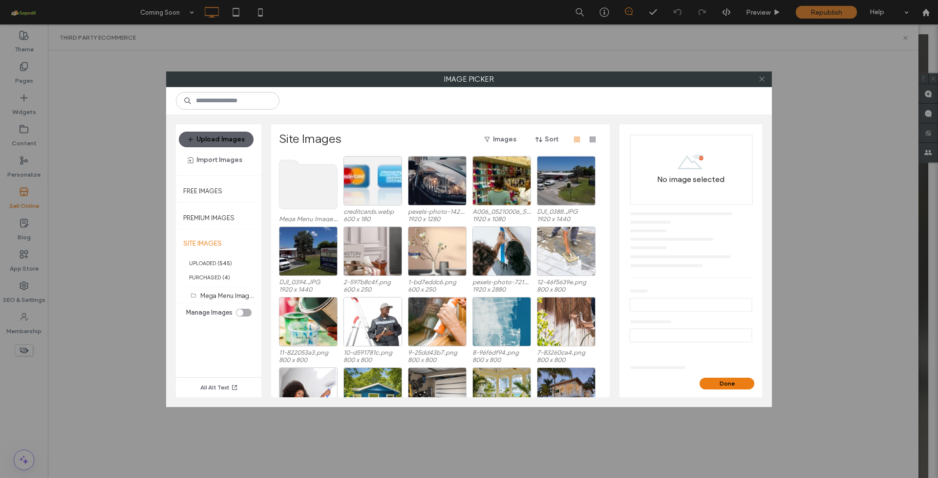
click at [762, 79] on icon at bounding box center [762, 78] width 7 height 7
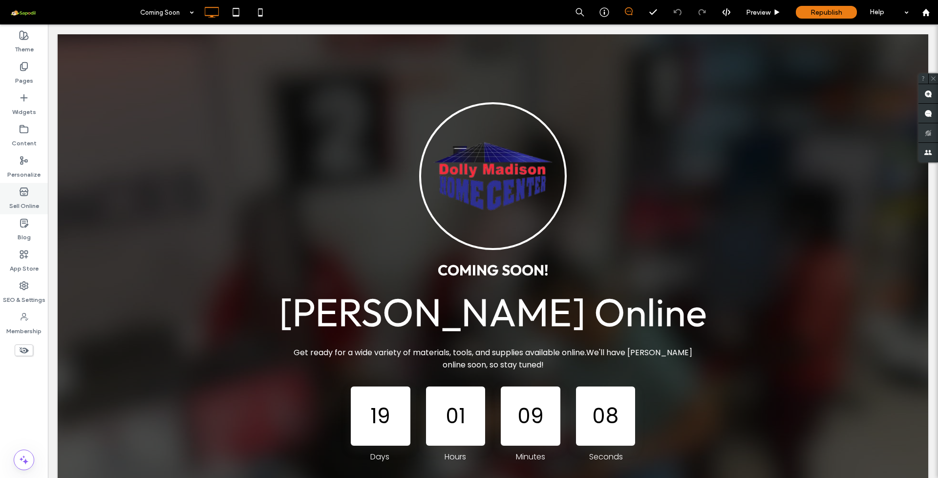
click at [23, 188] on use at bounding box center [24, 192] width 8 height 8
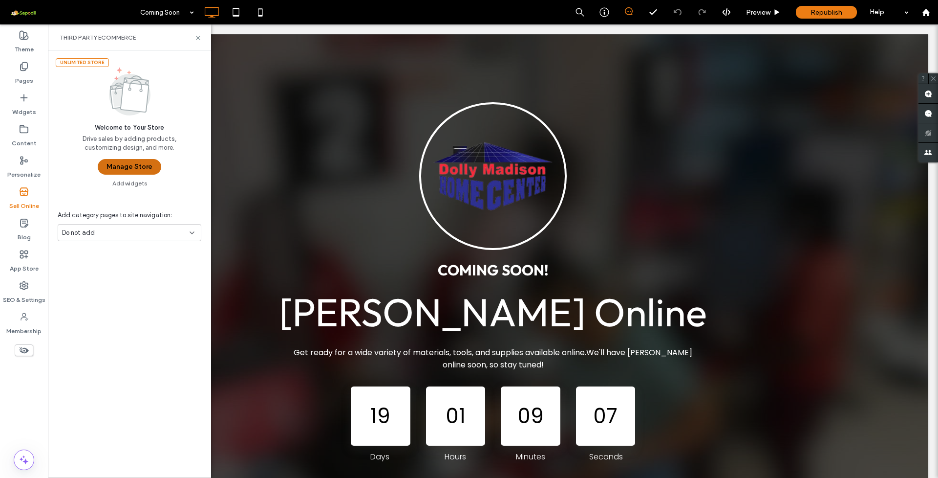
click at [121, 172] on button "Manage Store" at bounding box center [130, 167] width 64 height 16
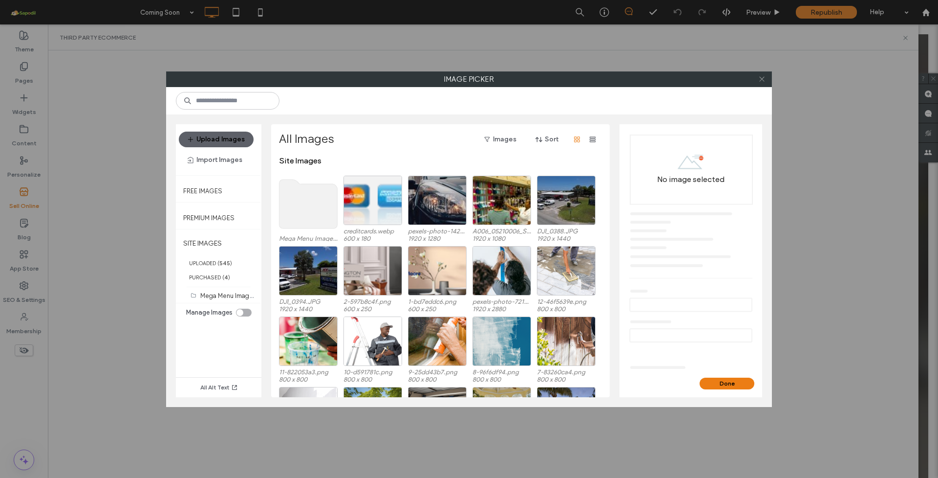
click at [762, 77] on icon at bounding box center [762, 78] width 7 height 7
